Goal: Information Seeking & Learning: Find specific fact

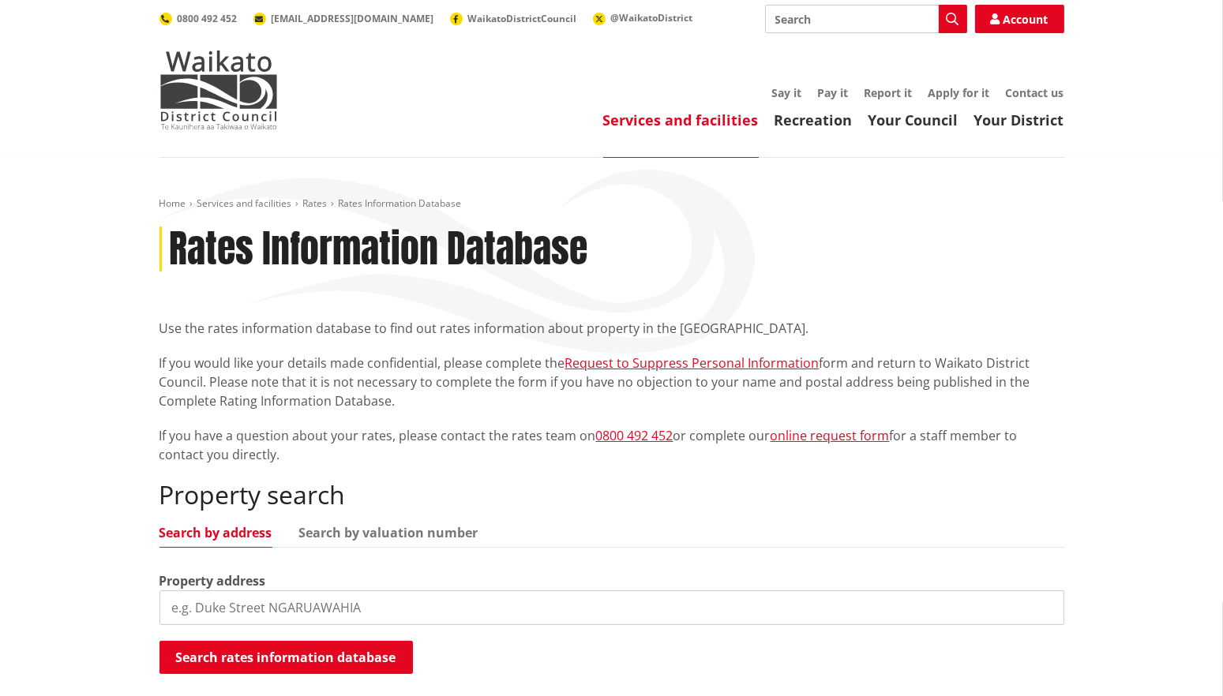
click at [250, 611] on input "search" at bounding box center [611, 608] width 905 height 35
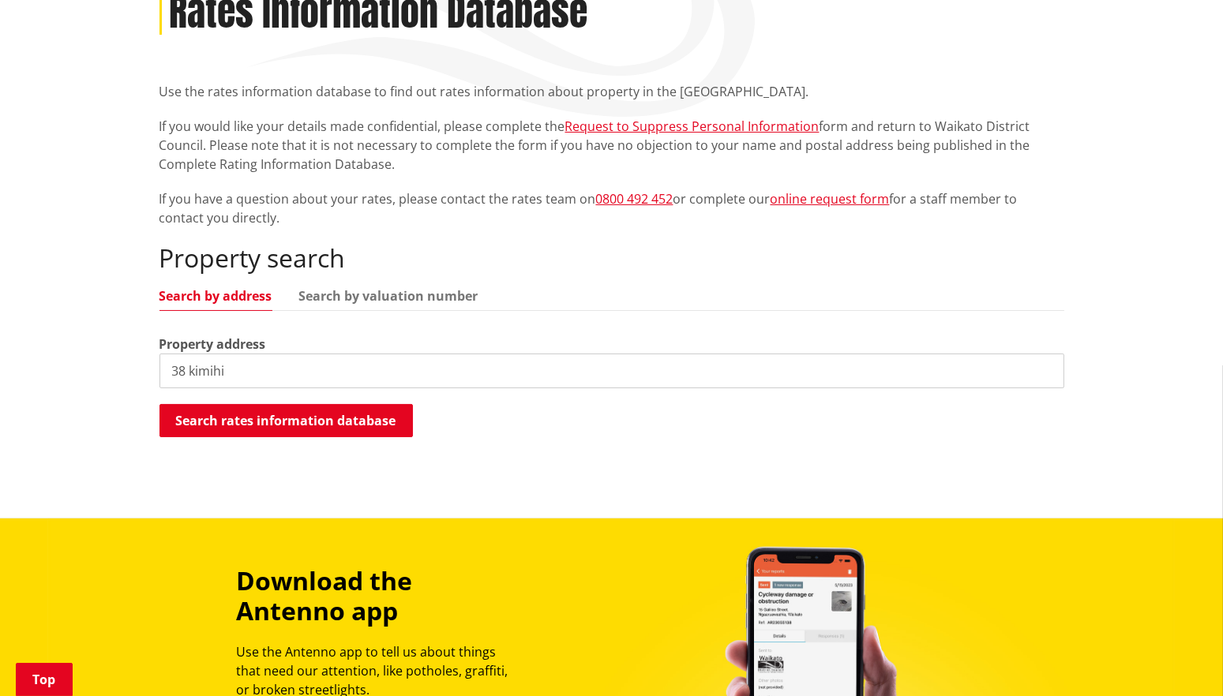
scroll to position [239, 0]
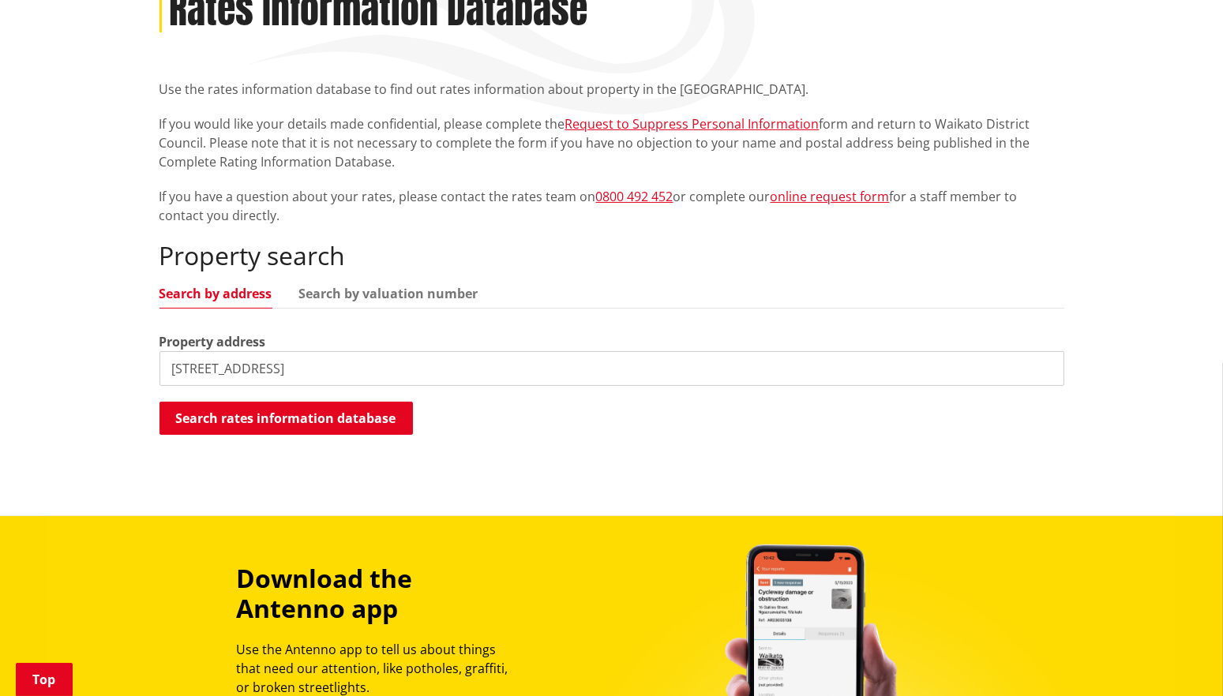
type input "[STREET_ADDRESS]"
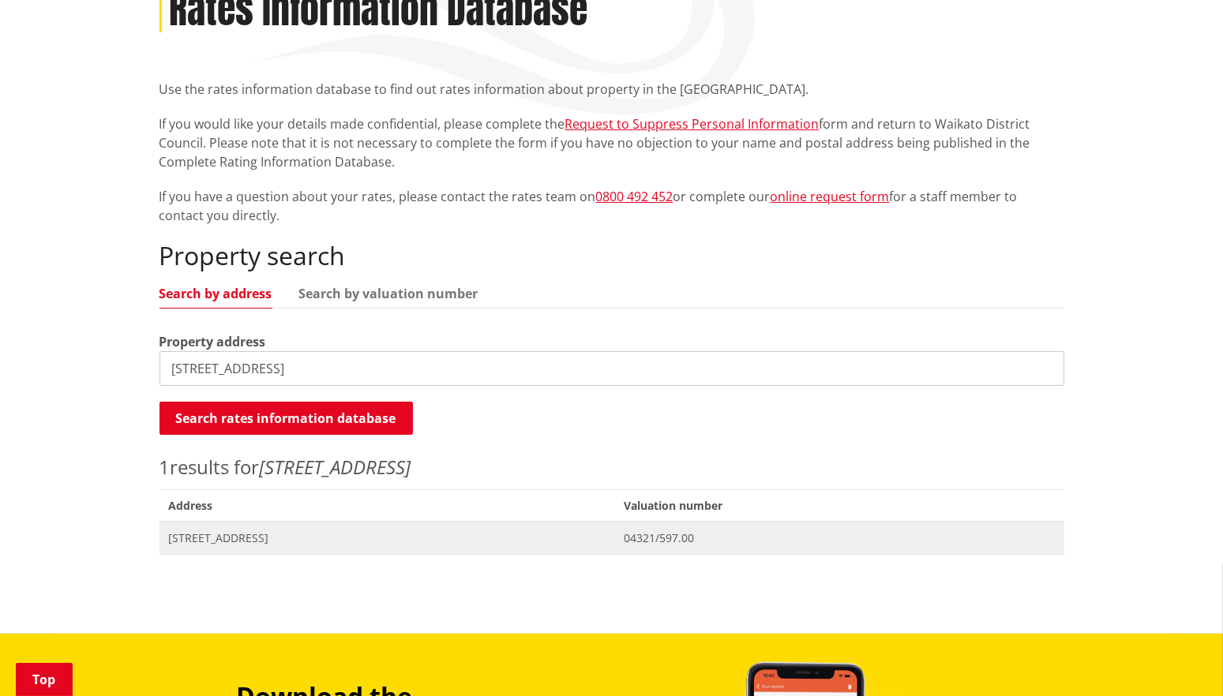
click at [292, 542] on span "[STREET_ADDRESS]" at bounding box center [387, 539] width 437 height 16
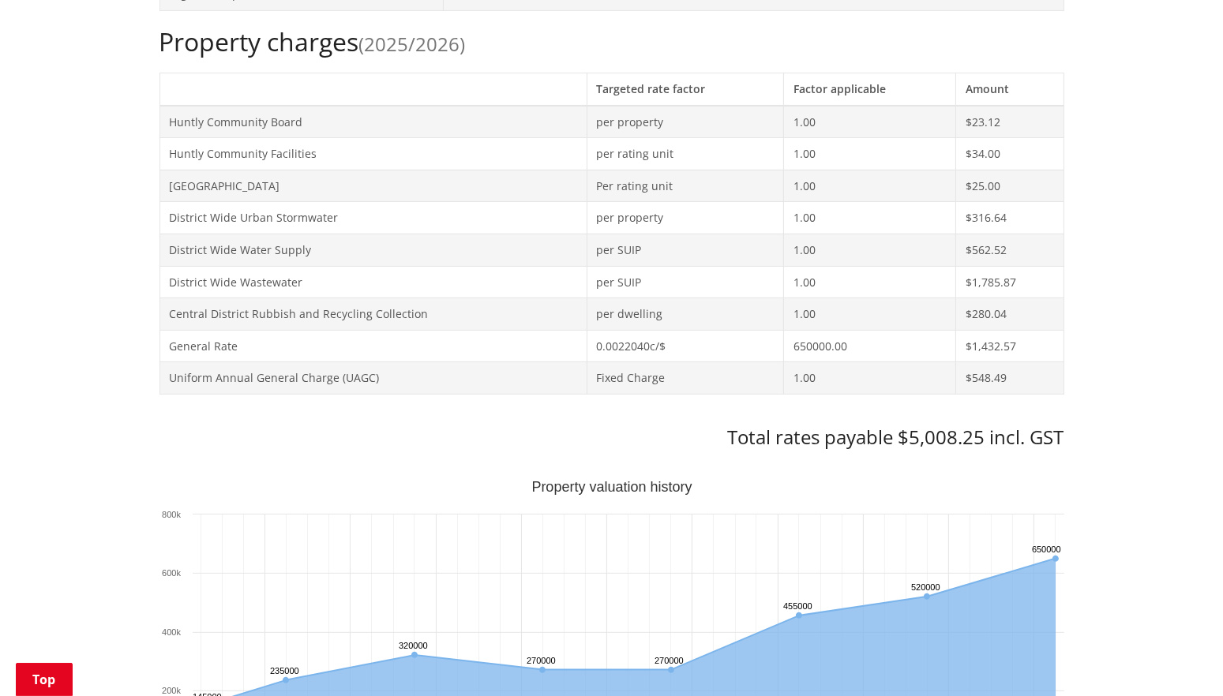
scroll to position [664, 0]
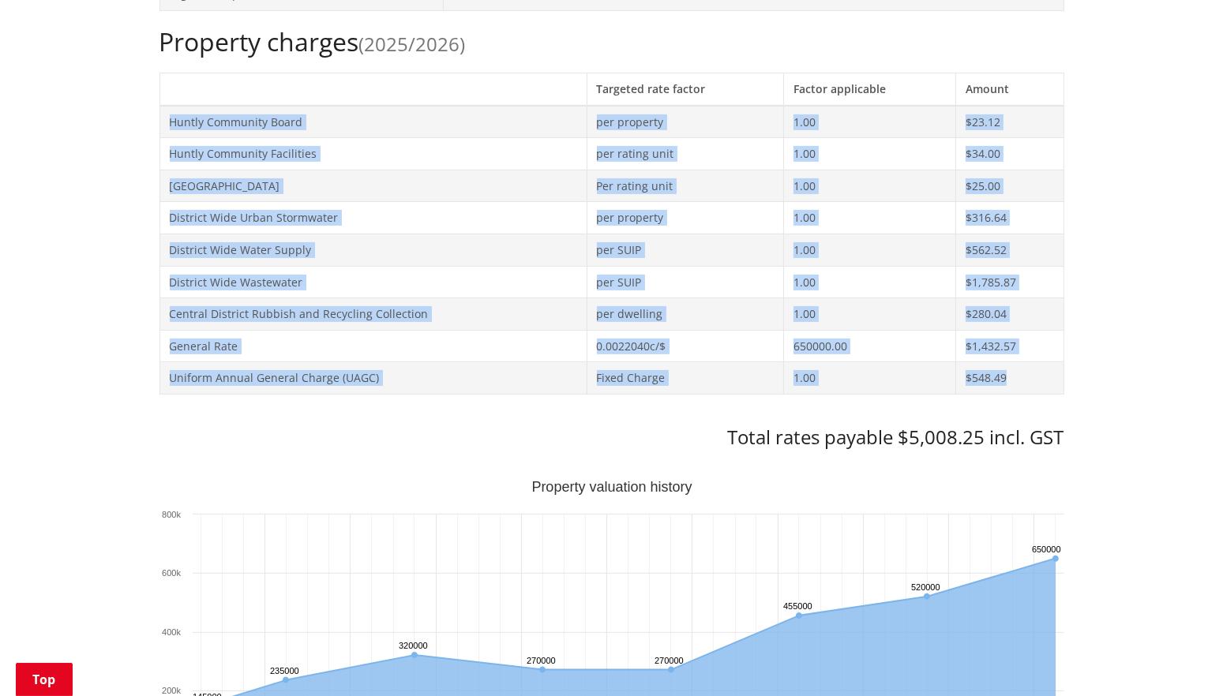
drag, startPoint x: 169, startPoint y: 117, endPoint x: 1056, endPoint y: 366, distance: 921.9
click at [1056, 366] on tbody "Huntly Community Board per property 1.00 $23.12 Huntly Community Facilities per…" at bounding box center [611, 250] width 904 height 289
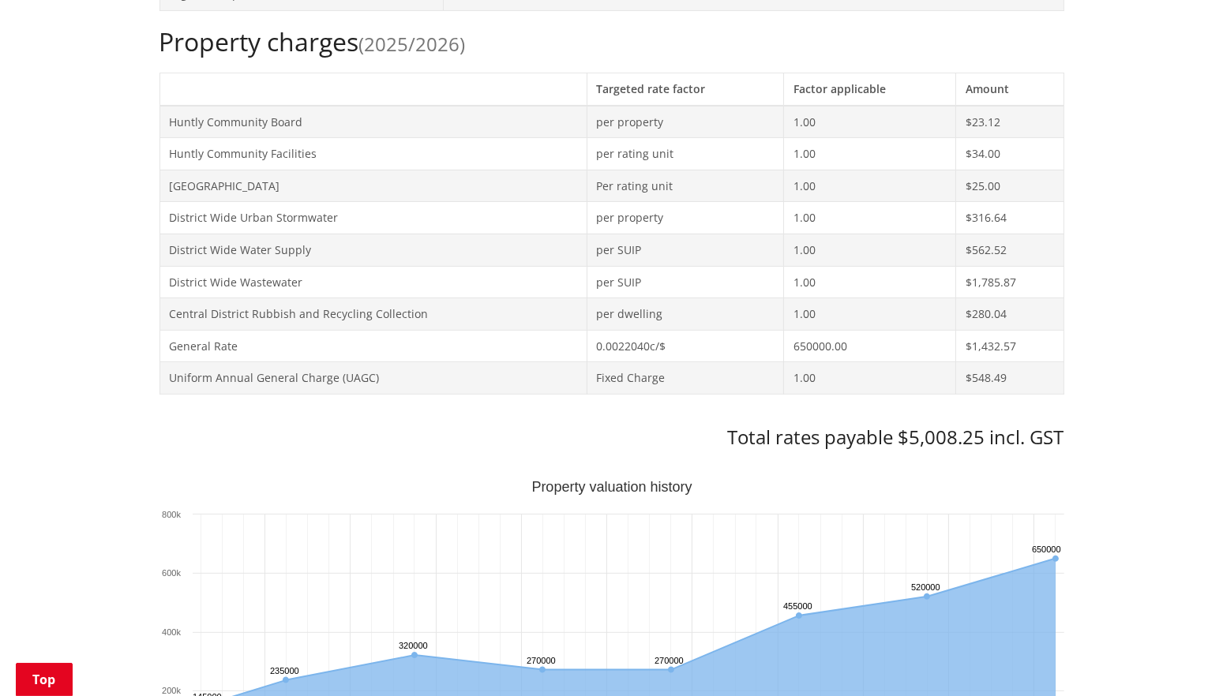
click at [1172, 351] on div "Home Services and facilities Rates Rates Information Database Rates Information…" at bounding box center [611, 616] width 1223 height 2245
drag, startPoint x: 703, startPoint y: 74, endPoint x: 591, endPoint y: 88, distance: 113.0
click at [591, 88] on th "Targeted rate factor" at bounding box center [685, 89] width 197 height 32
copy th "Targeted rate factor"
drag, startPoint x: 169, startPoint y: 343, endPoint x: 1049, endPoint y: 337, distance: 879.6
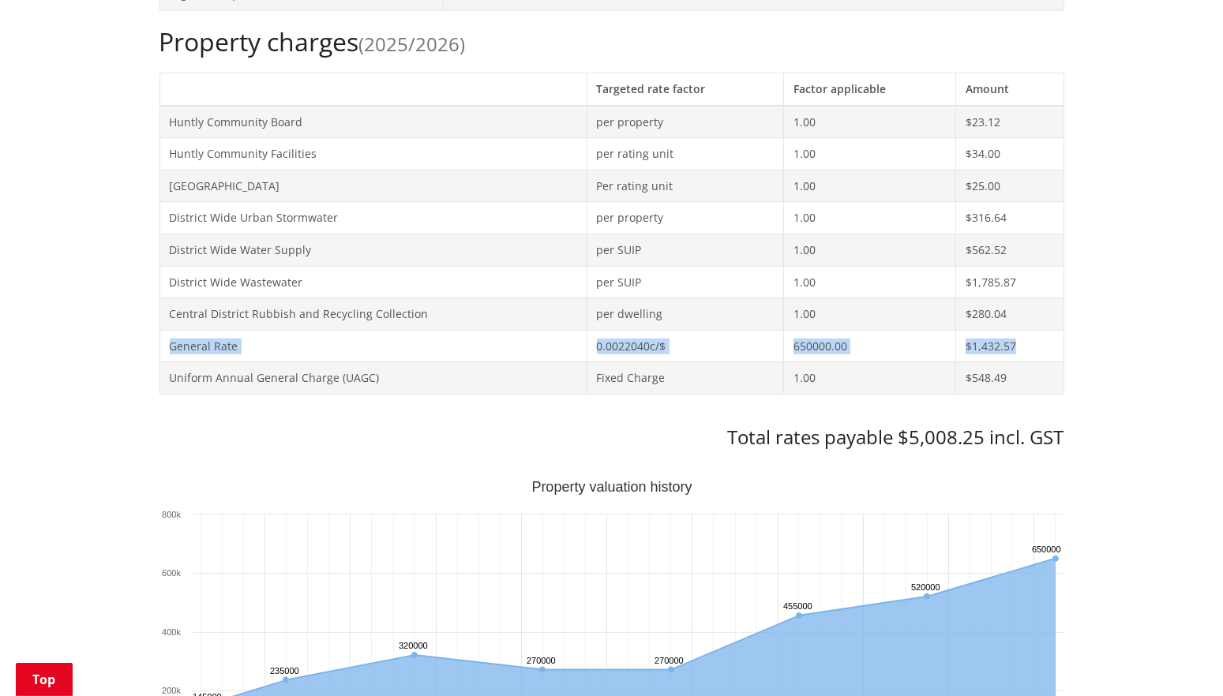
click at [1049, 337] on tr "General Rate 0.0022040c/$ 650000.00 $1,432.57" at bounding box center [611, 346] width 904 height 32
copy tr "General Rate 0.0022040c/$ 650000.00 $1,432.57"
